Goal: Task Accomplishment & Management: Manage account settings

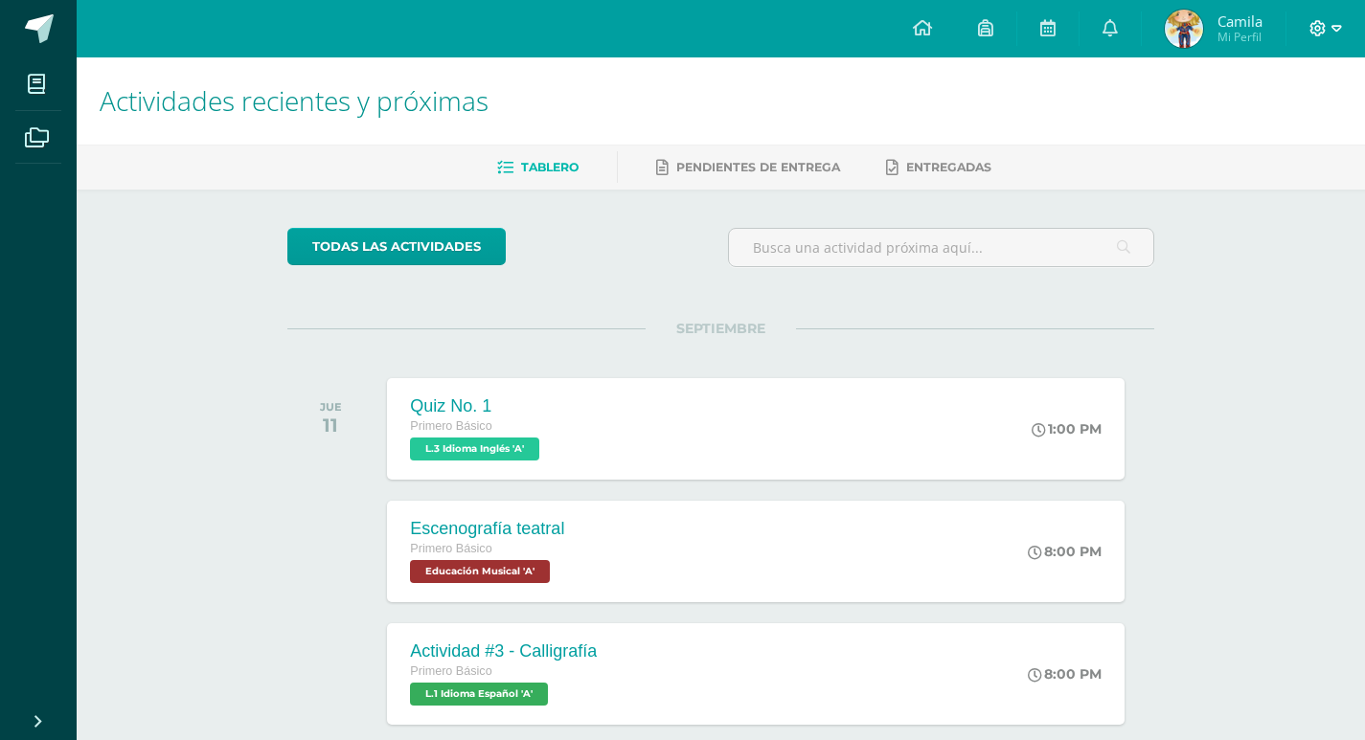
click at [1333, 29] on icon at bounding box center [1336, 28] width 11 height 7
click at [1262, 129] on span "Cerrar sesión" at bounding box center [1276, 131] width 86 height 18
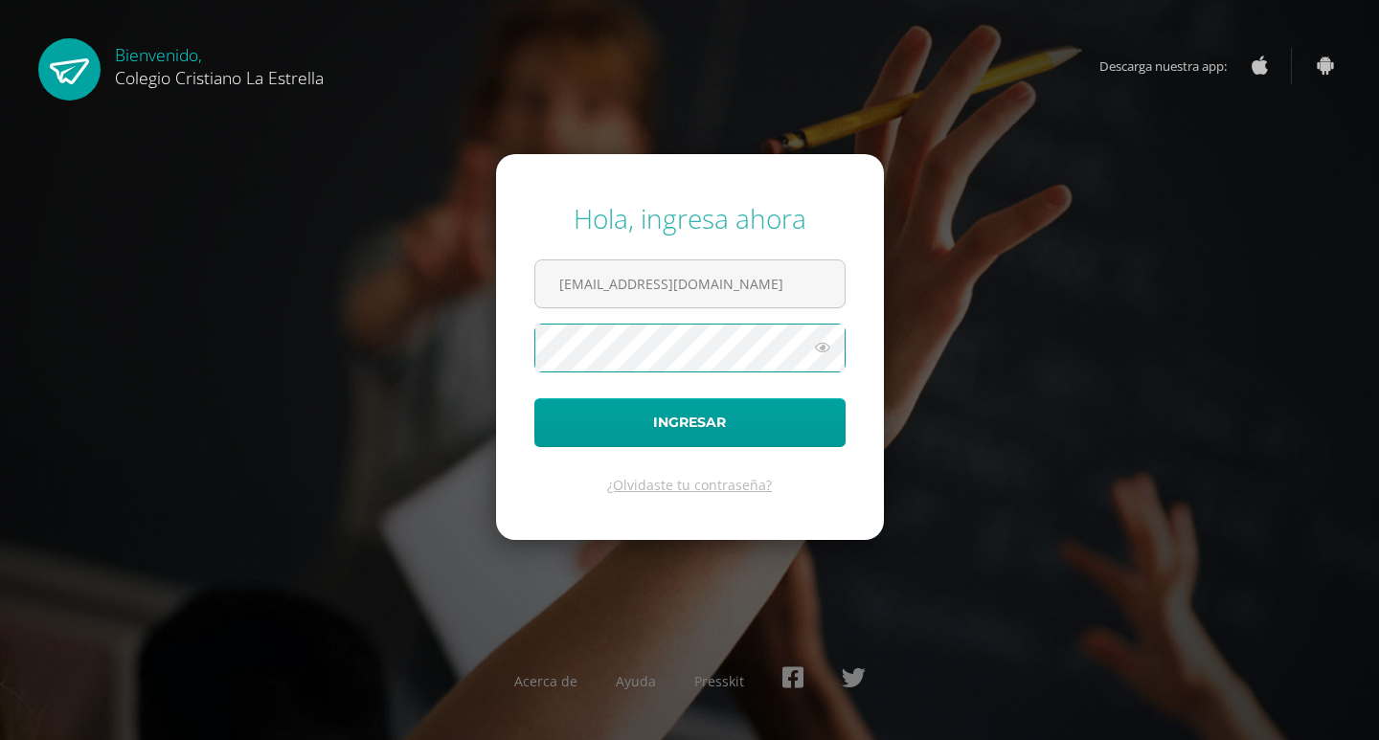
type input "2021090@laestrella.edu.gt"
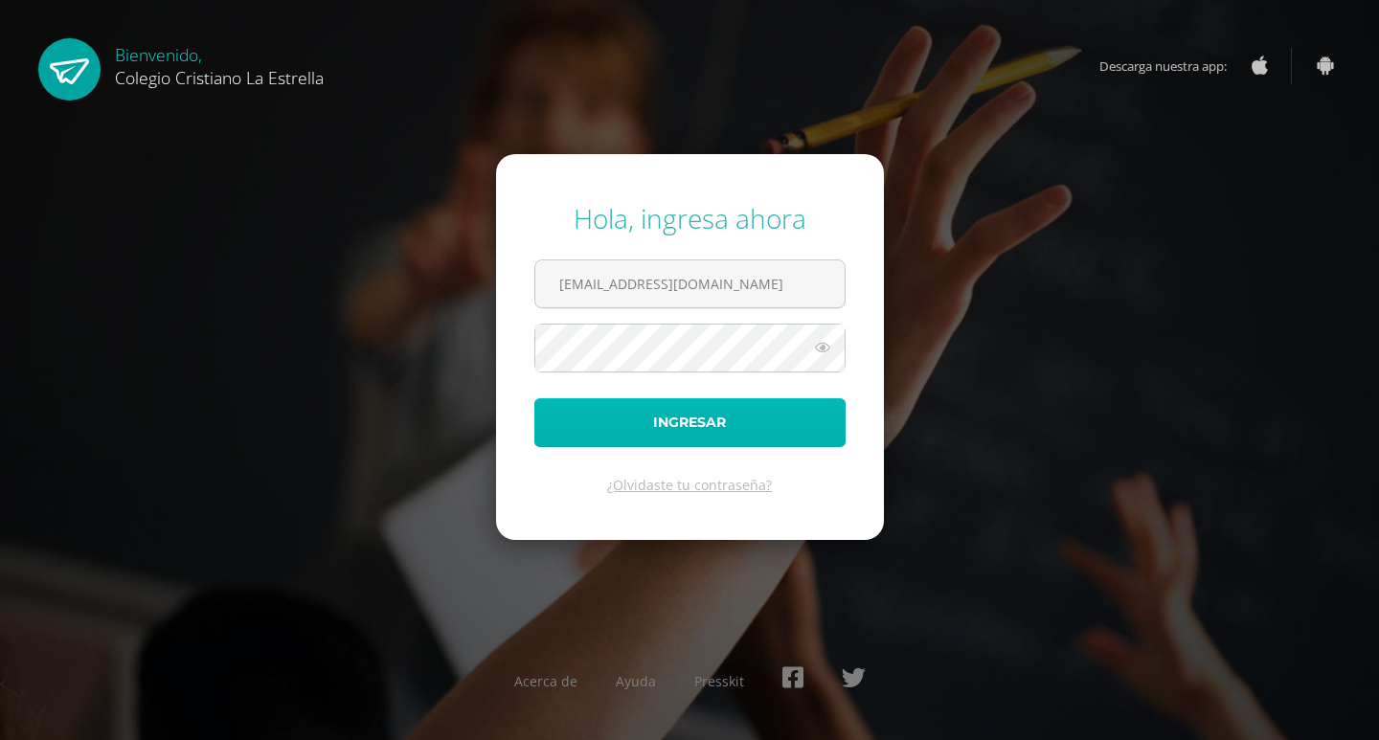
click at [731, 424] on button "Ingresar" at bounding box center [689, 422] width 311 height 49
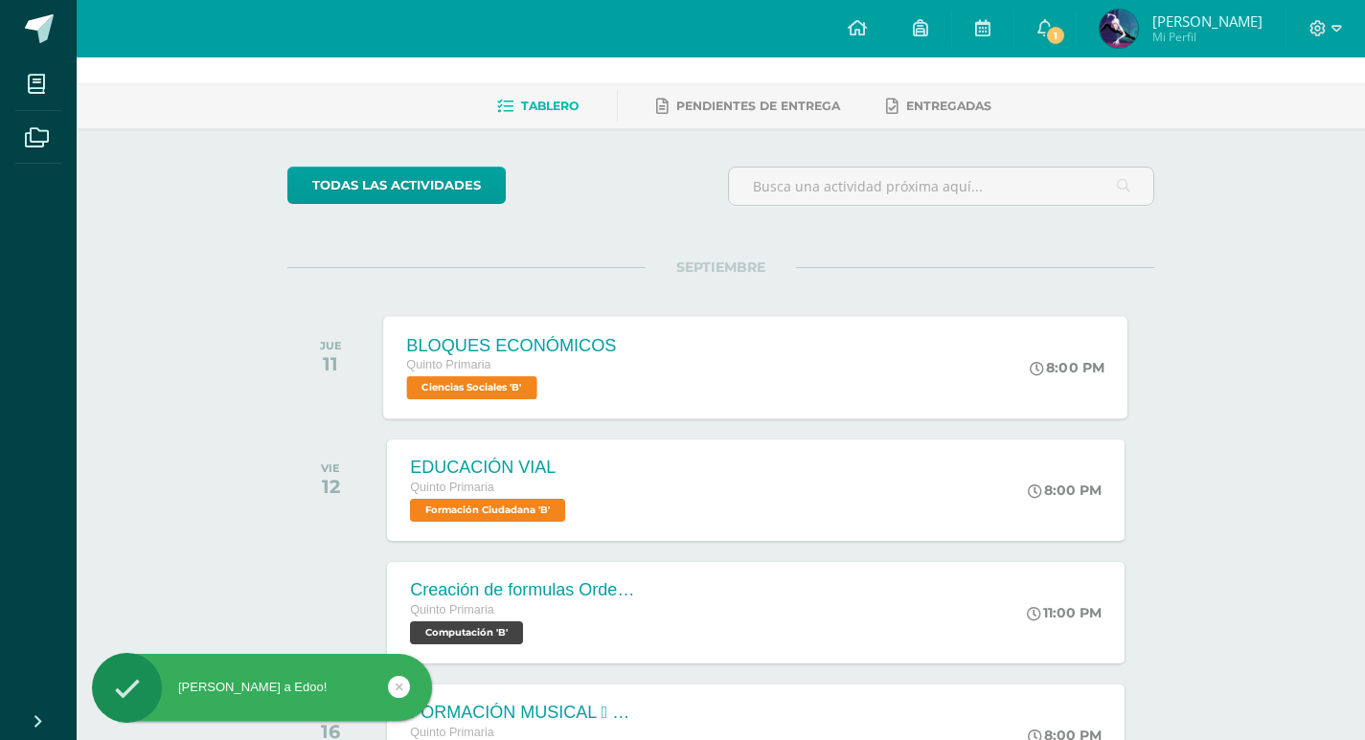
scroll to position [96, 0]
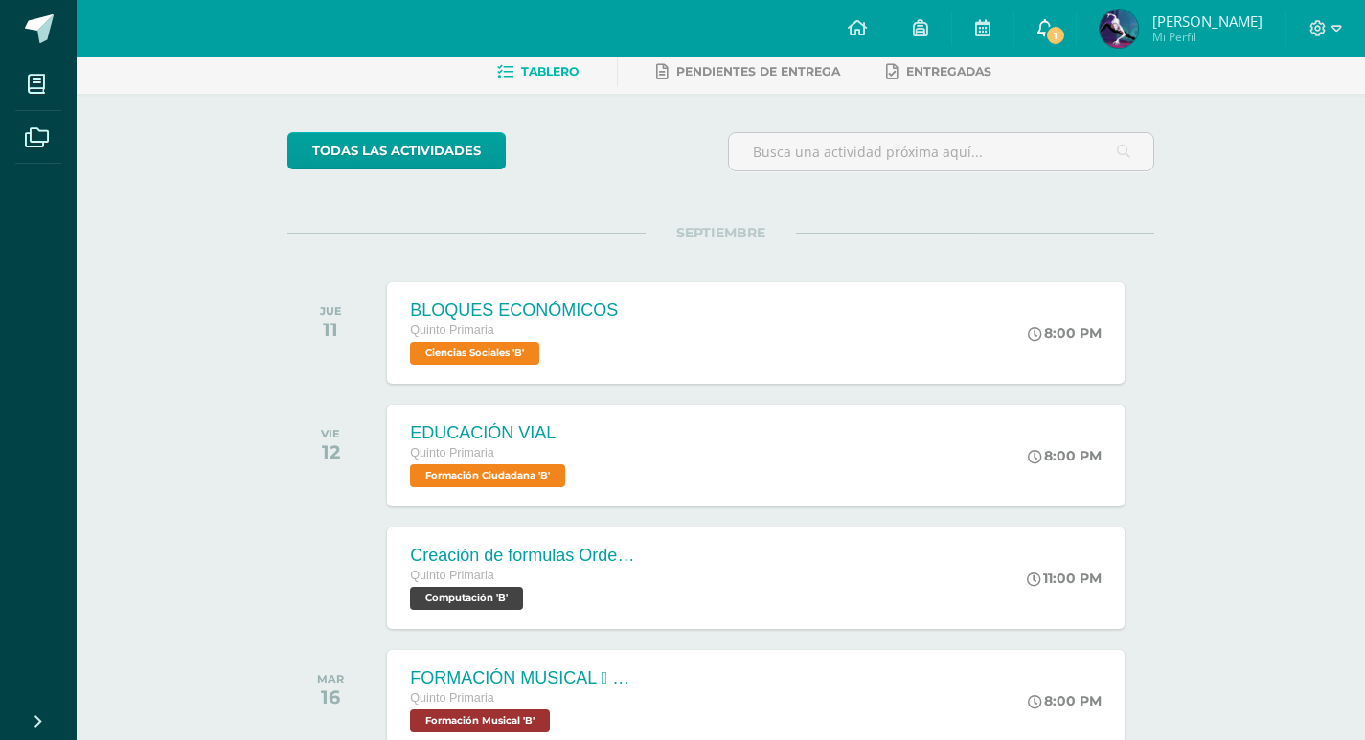
click at [1066, 37] on span "1" at bounding box center [1055, 35] width 21 height 21
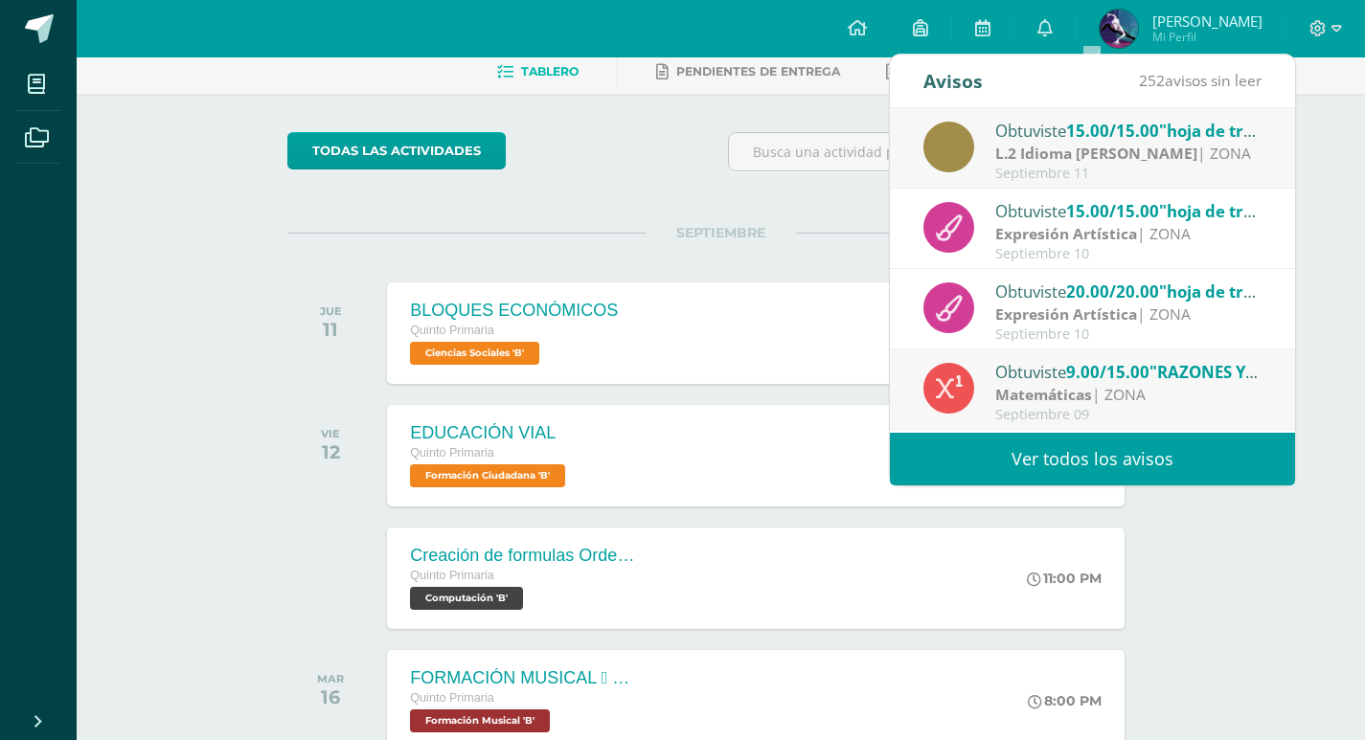
click at [1141, 153] on strong "L.2 Idioma [PERSON_NAME]" at bounding box center [1096, 153] width 202 height 21
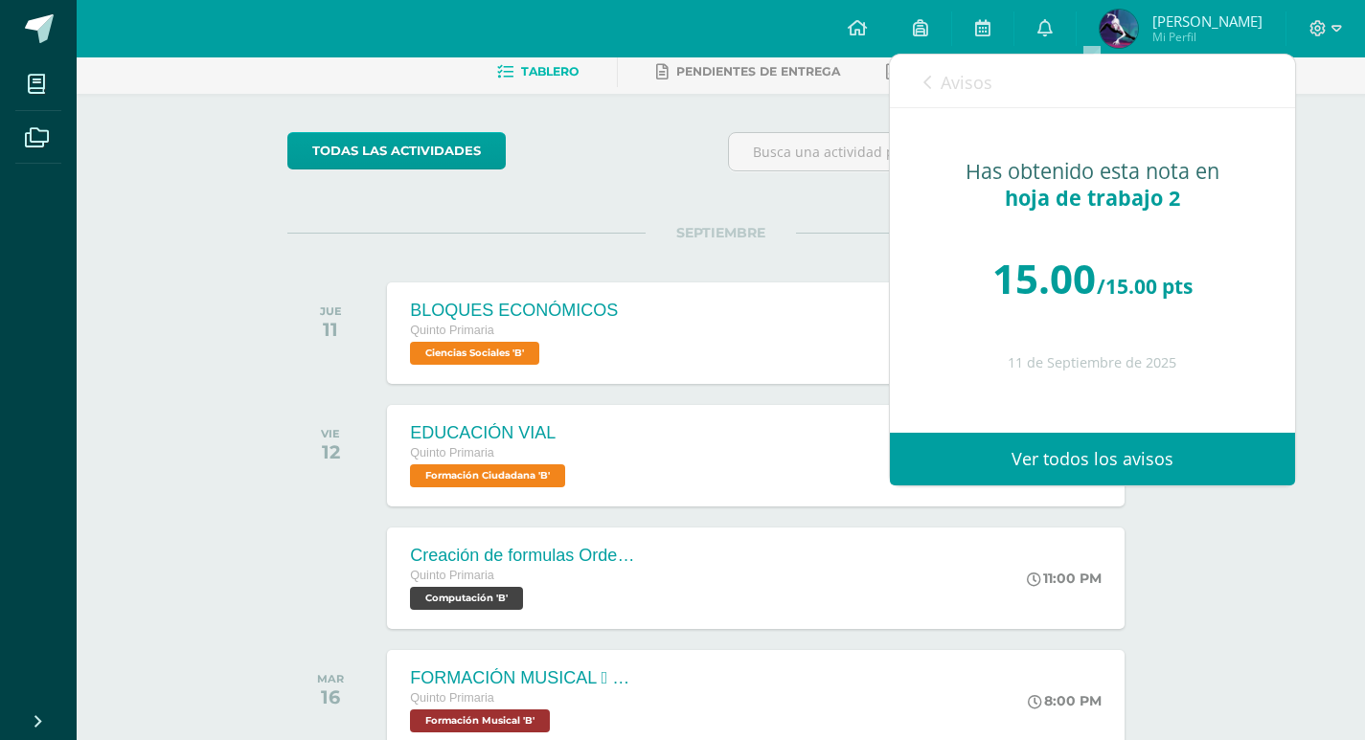
click at [920, 65] on div "Avisos 251 avisos sin leer Avisos" at bounding box center [1092, 82] width 405 height 54
click at [932, 85] on link "Avisos" at bounding box center [957, 82] width 69 height 55
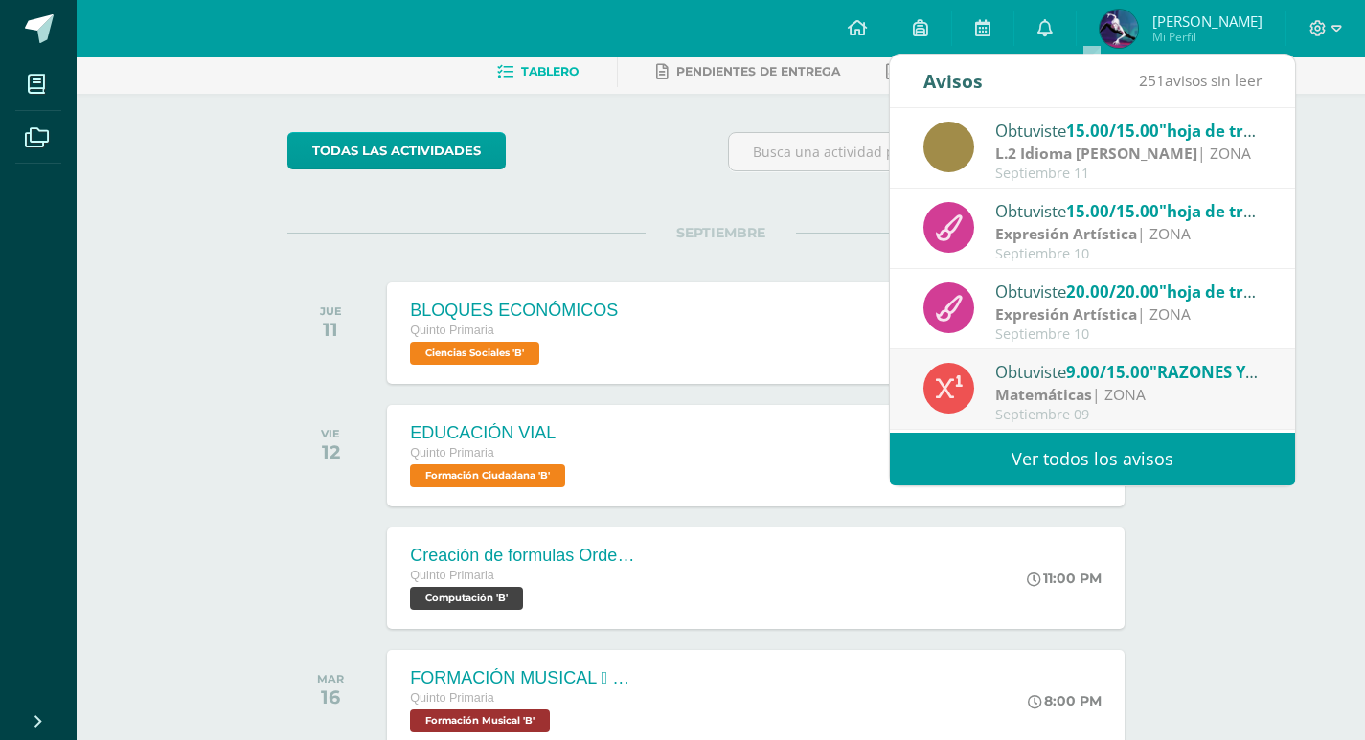
click at [607, 251] on div "SEPTIEMBRE JUE 11 BLOQUES ECONÓMICOS Quinto Primaria Ciencias Sociales 'B' 8:00…" at bounding box center [720, 310] width 867 height 154
